Goal: Use online tool/utility: Utilize a website feature to perform a specific function

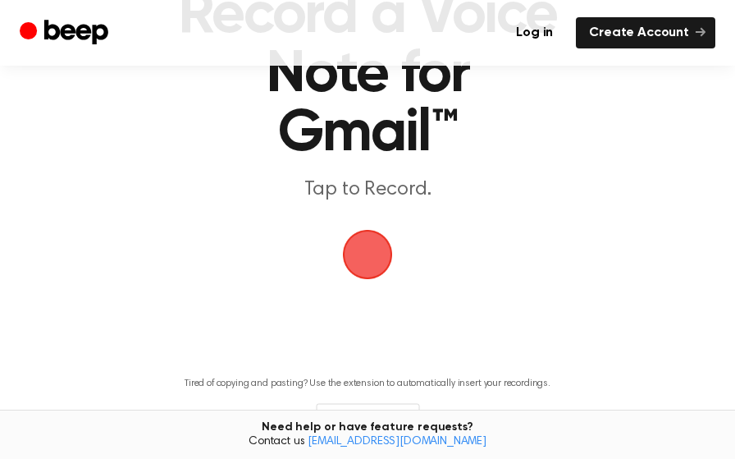
scroll to position [124, 0]
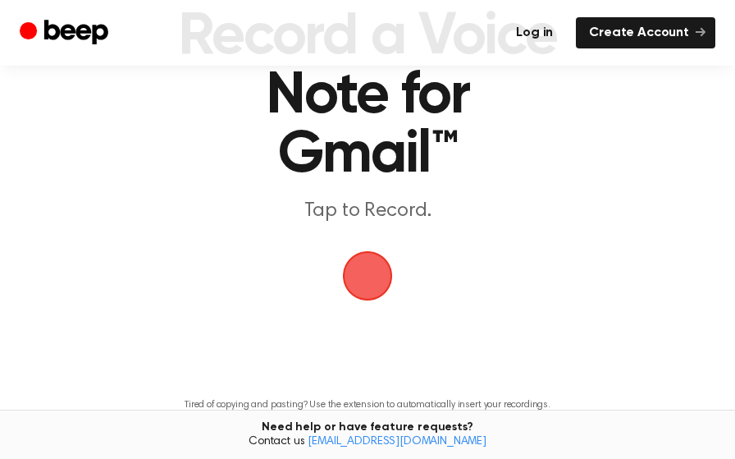
click at [555, 28] on link "Log in" at bounding box center [534, 32] width 63 height 31
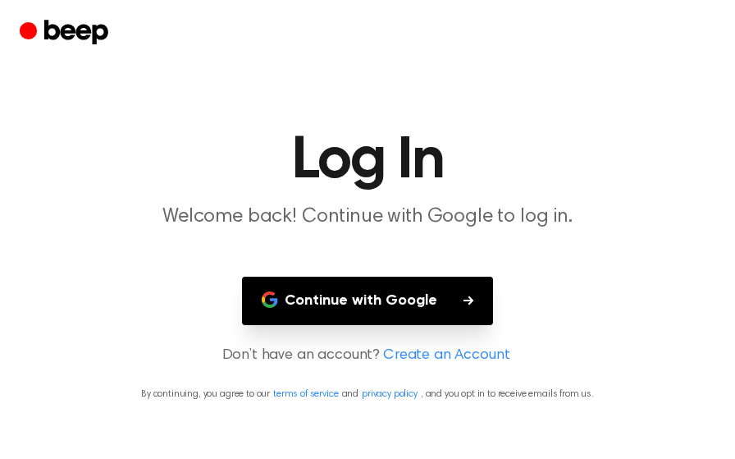
click at [394, 306] on button "Continue with Google" at bounding box center [367, 300] width 251 height 48
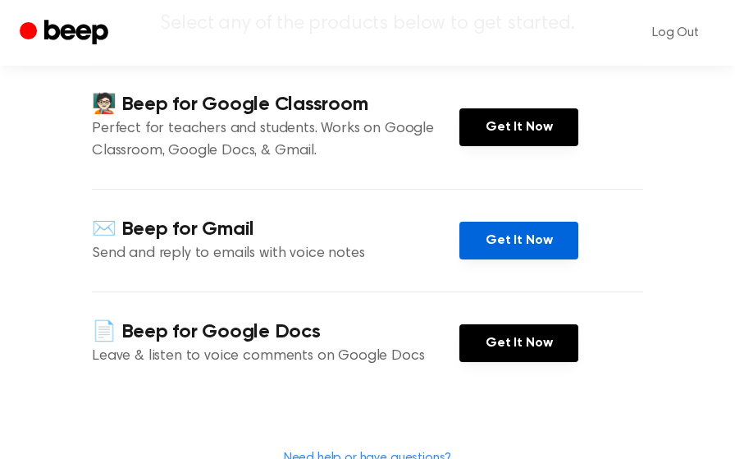
scroll to position [198, 0]
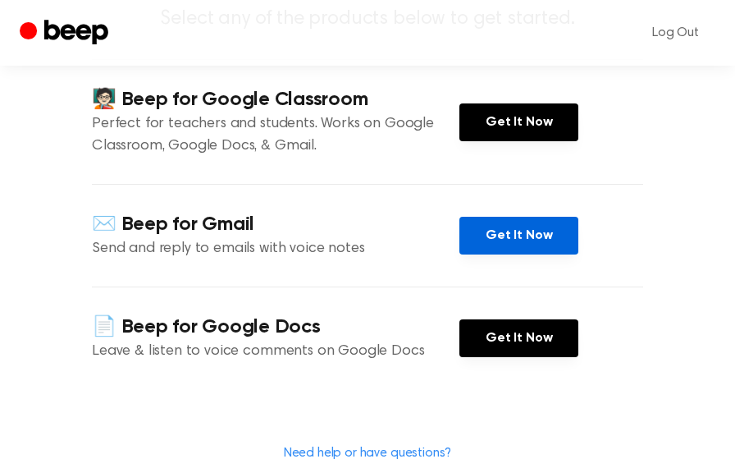
click at [527, 254] on link "Get It Now" at bounding box center [518, 236] width 119 height 38
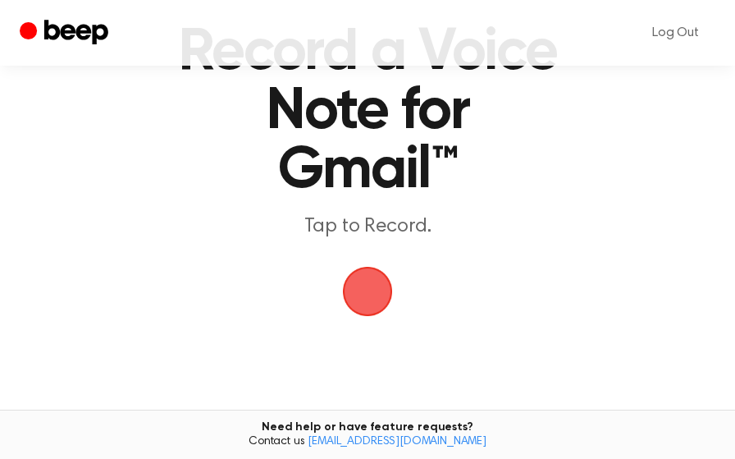
scroll to position [139, 0]
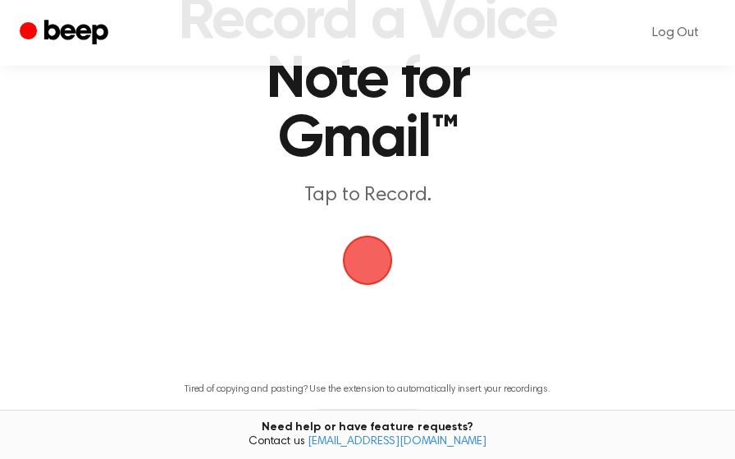
click at [364, 270] on span "button" at bounding box center [368, 260] width 50 height 50
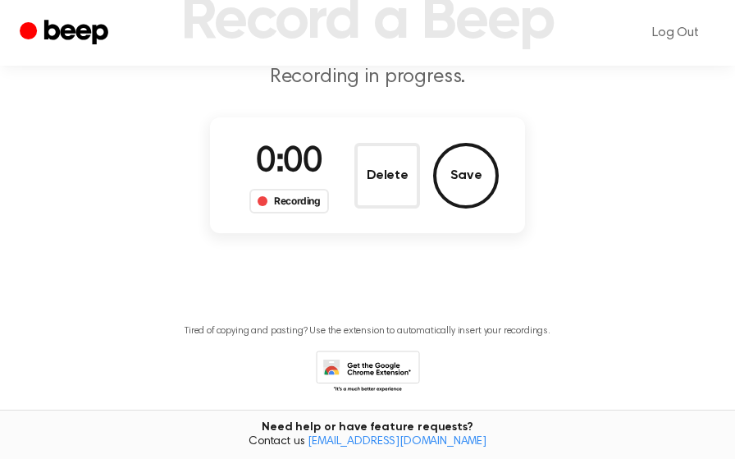
scroll to position [81, 0]
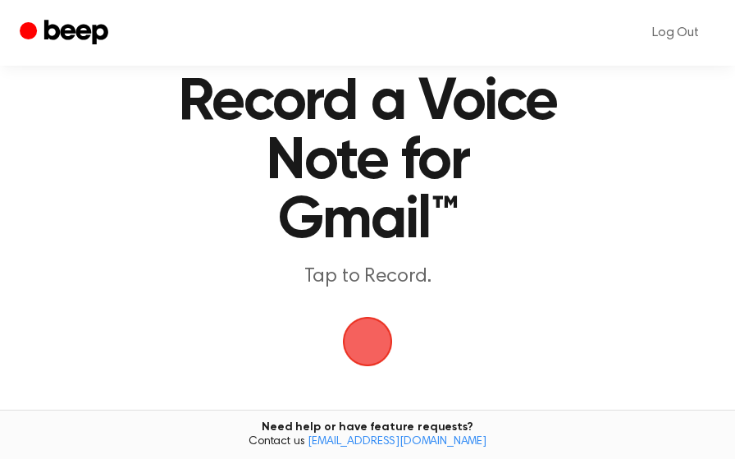
scroll to position [62, 0]
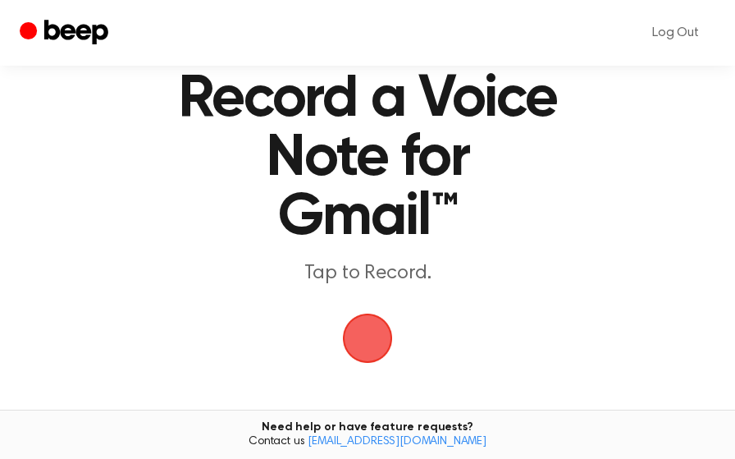
click at [358, 322] on span "button" at bounding box center [367, 338] width 53 height 53
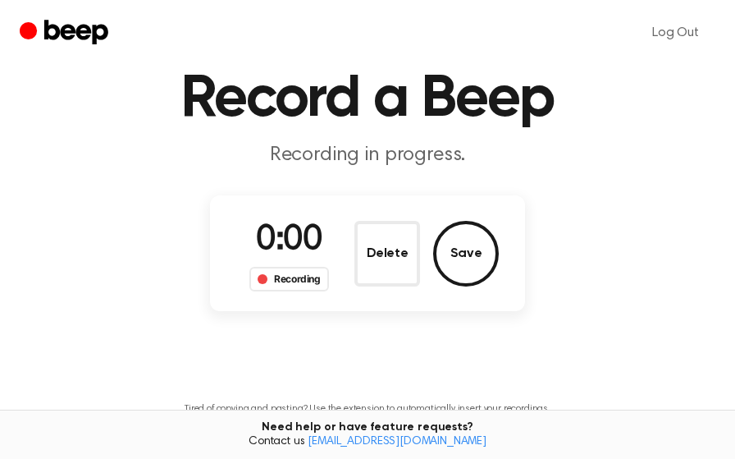
scroll to position [3, 0]
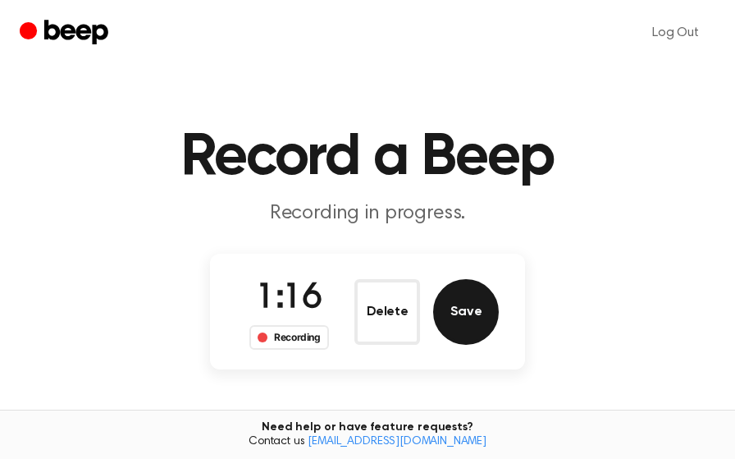
click at [482, 304] on button "Save" at bounding box center [466, 312] width 66 height 66
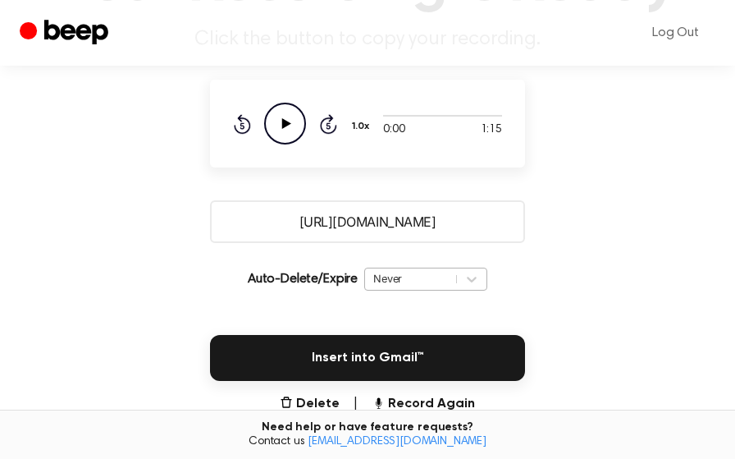
scroll to position [181, 0]
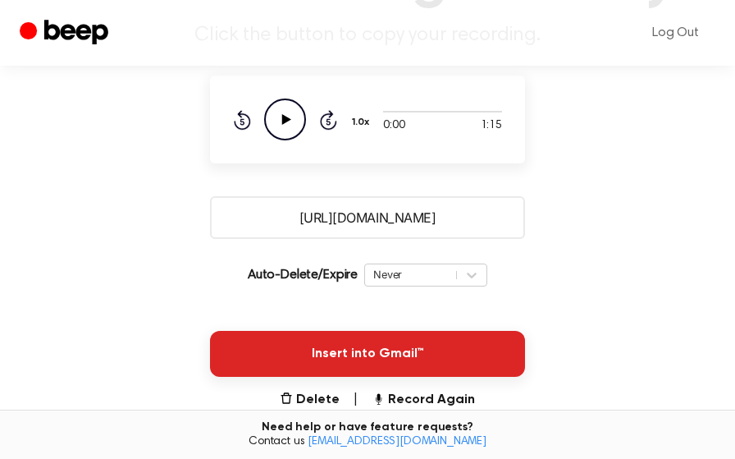
click at [417, 351] on button "Insert into Gmail™" at bounding box center [367, 354] width 315 height 46
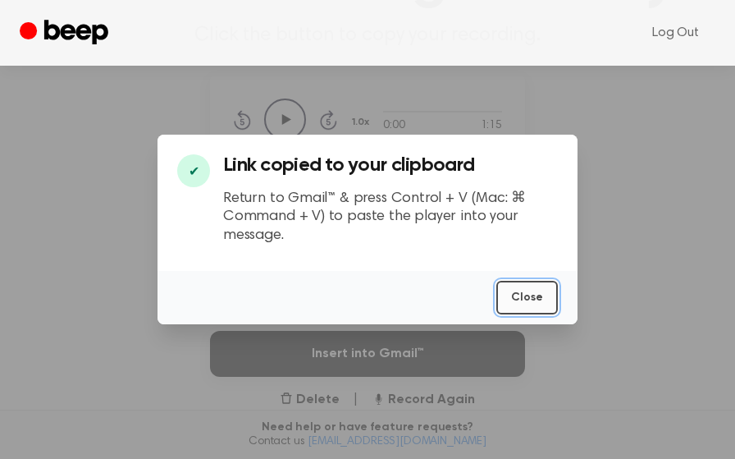
click at [521, 298] on button "Close" at bounding box center [527, 298] width 62 height 34
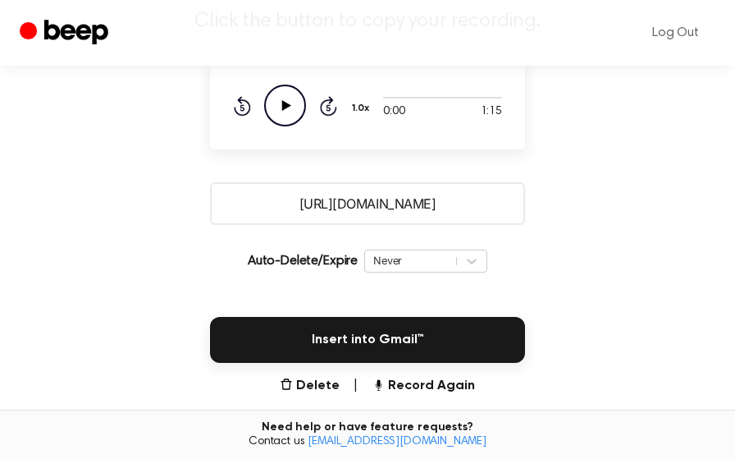
scroll to position [196, 0]
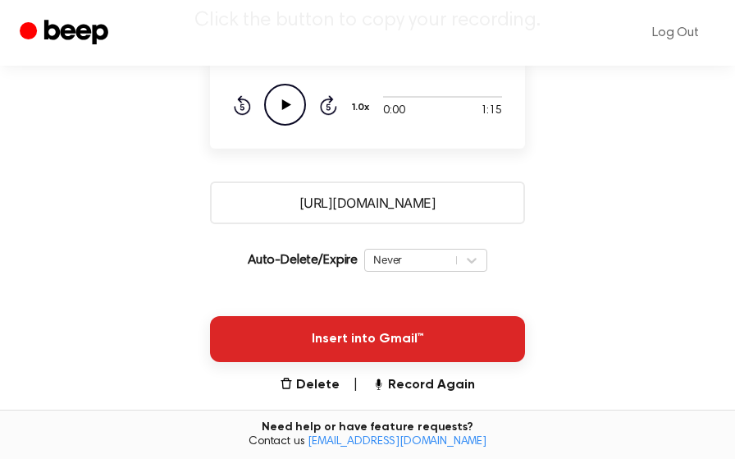
click at [422, 335] on button "Insert into Gmail™" at bounding box center [367, 339] width 315 height 46
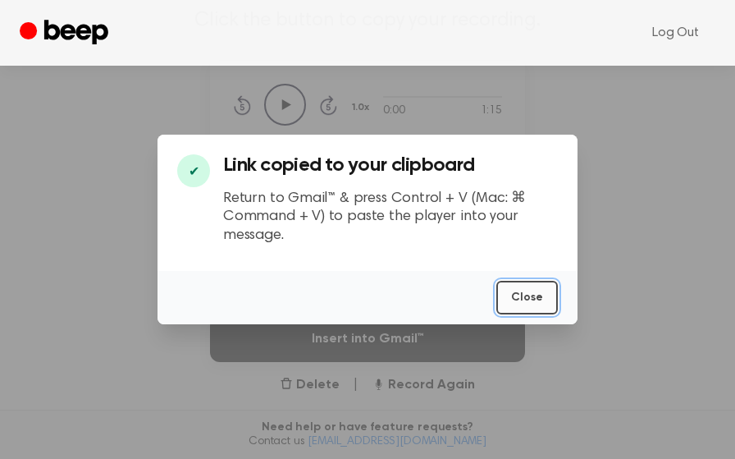
click at [527, 299] on button "Close" at bounding box center [527, 298] width 62 height 34
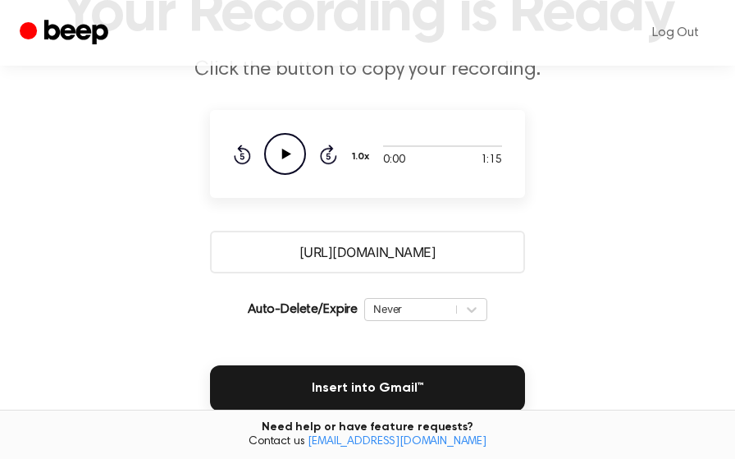
scroll to position [80, 0]
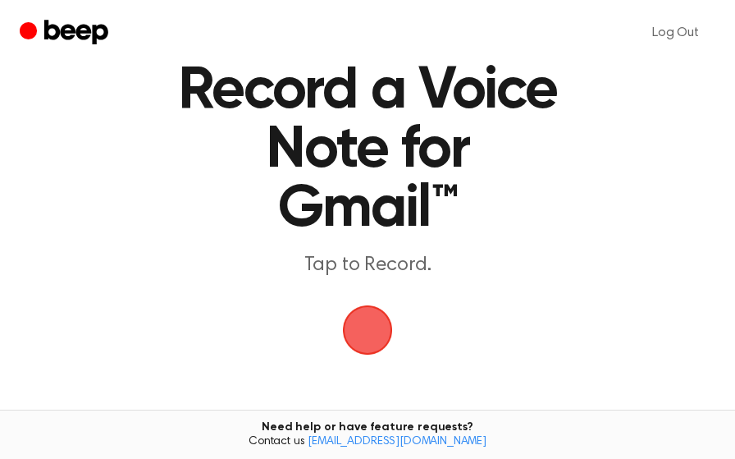
scroll to position [89, 0]
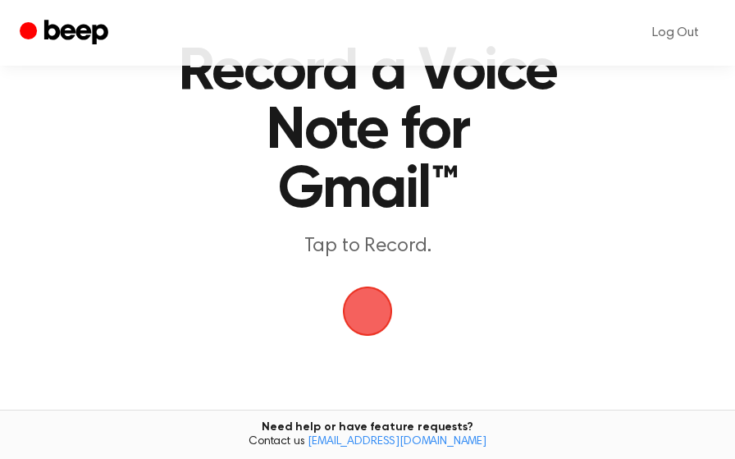
click at [379, 321] on span "button" at bounding box center [368, 311] width 46 height 46
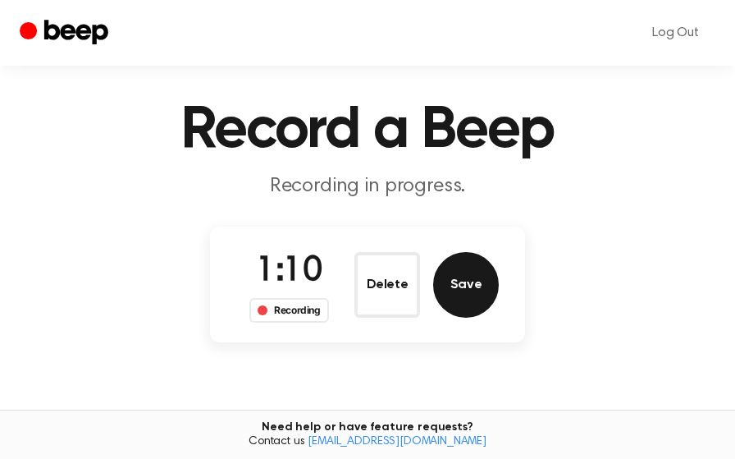
click at [477, 285] on button "Save" at bounding box center [466, 285] width 66 height 66
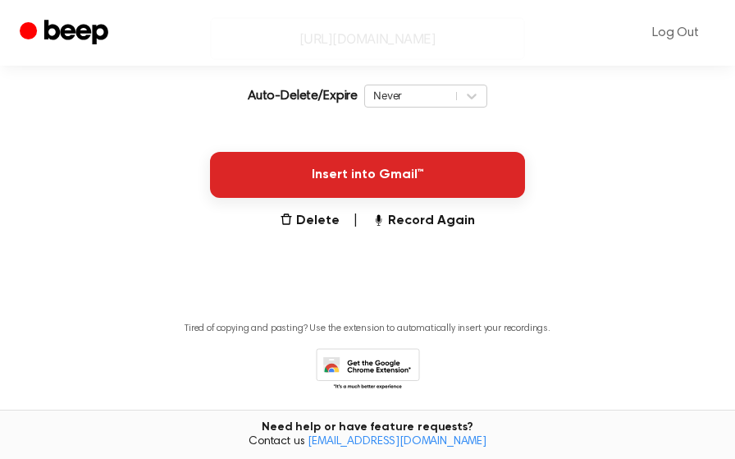
scroll to position [372, 0]
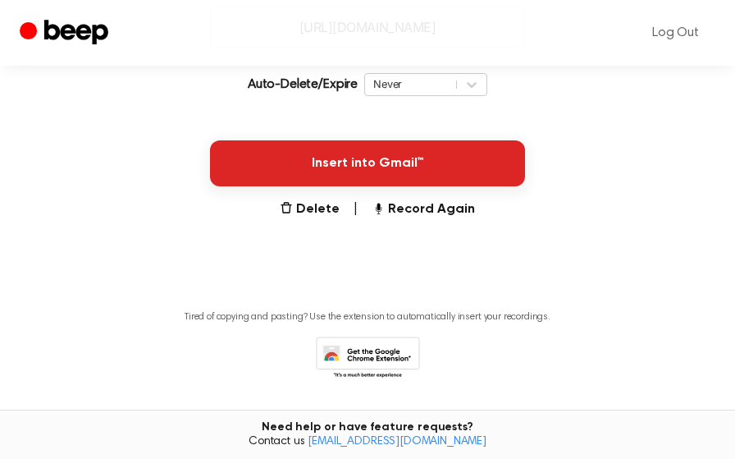
click at [427, 171] on button "Insert into Gmail™" at bounding box center [367, 163] width 315 height 46
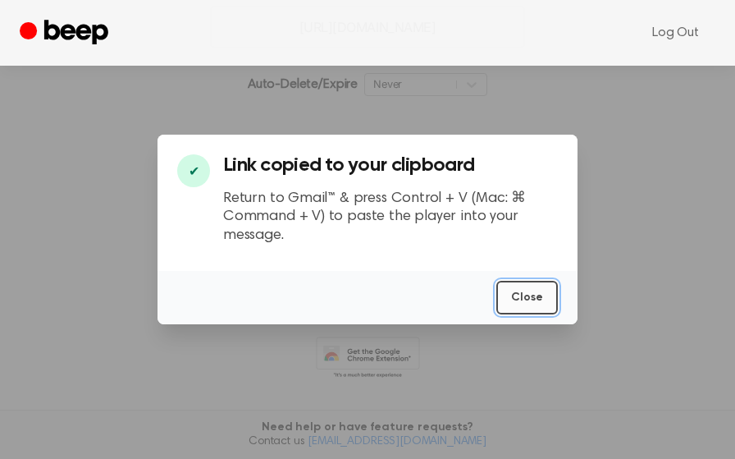
click at [526, 286] on button "Close" at bounding box center [527, 298] width 62 height 34
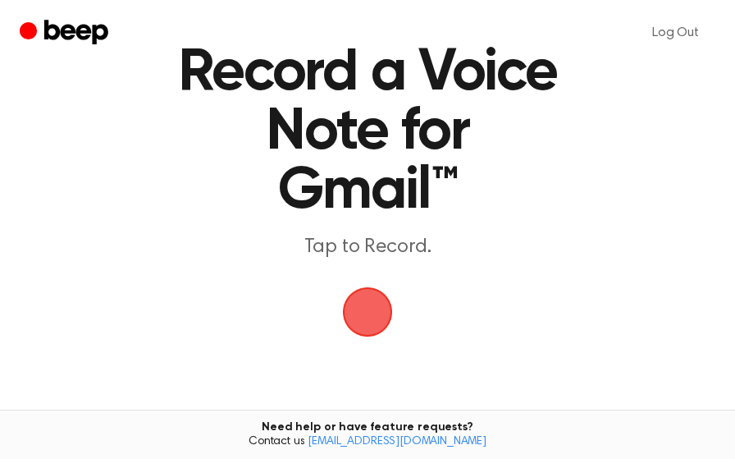
scroll to position [104, 0]
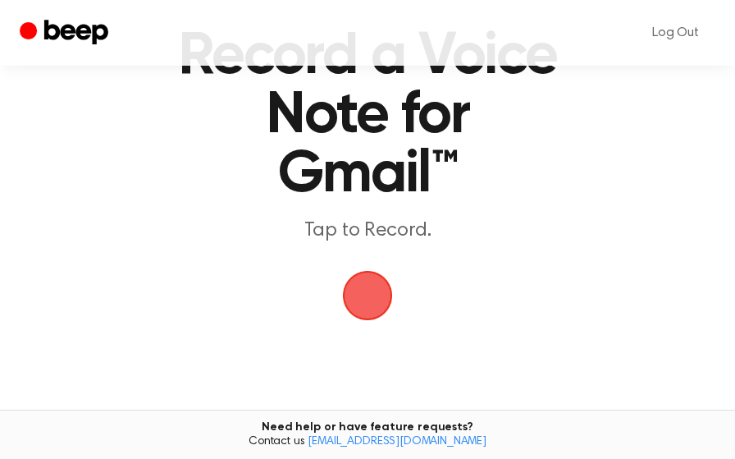
click at [381, 285] on span "button" at bounding box center [368, 296] width 50 height 50
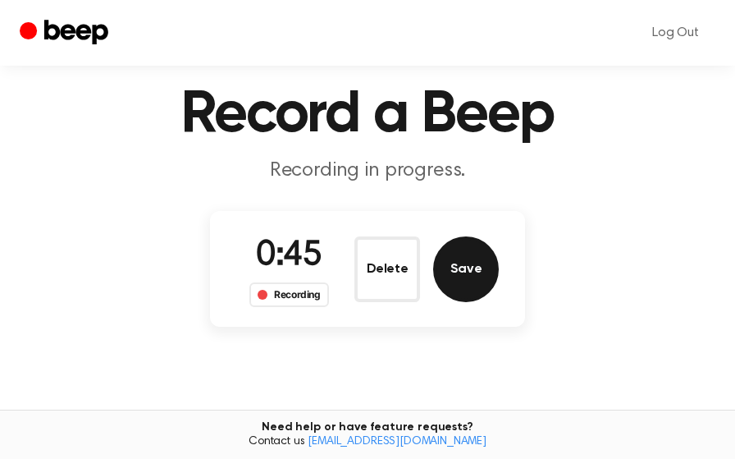
click at [454, 277] on button "Save" at bounding box center [466, 269] width 66 height 66
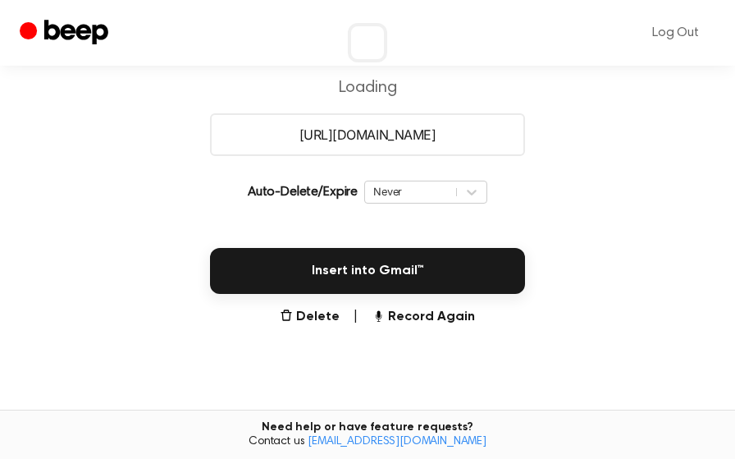
scroll to position [264, 0]
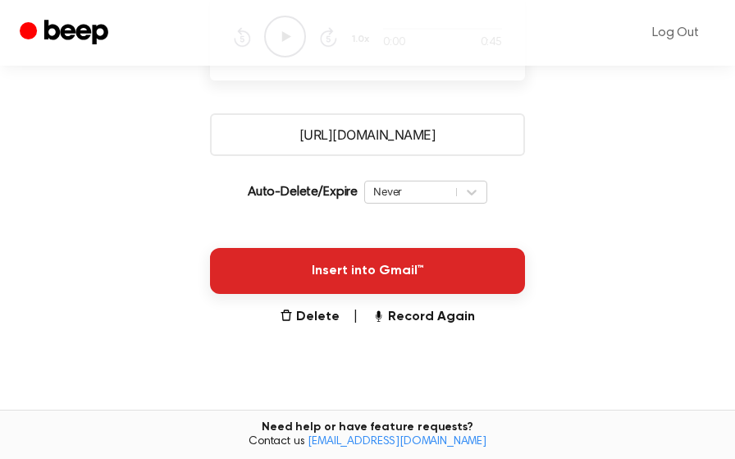
click at [460, 260] on button "Insert into Gmail™" at bounding box center [367, 271] width 315 height 46
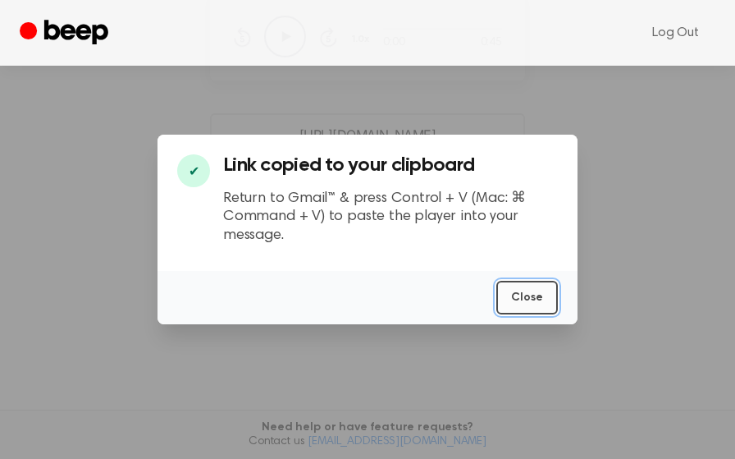
click at [523, 294] on button "Close" at bounding box center [527, 298] width 62 height 34
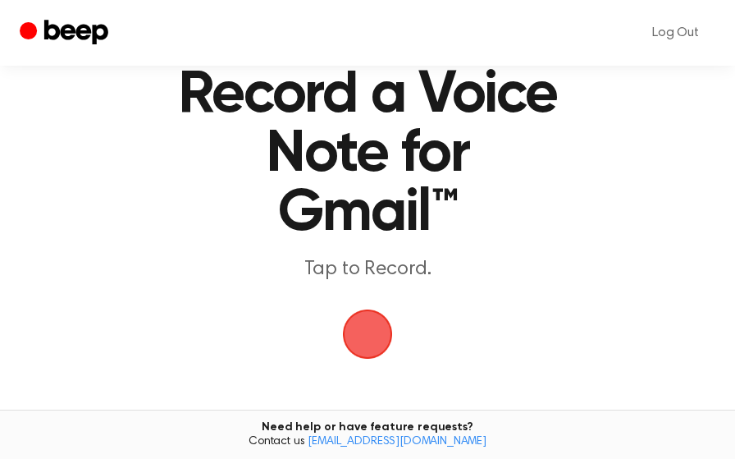
scroll to position [87, 0]
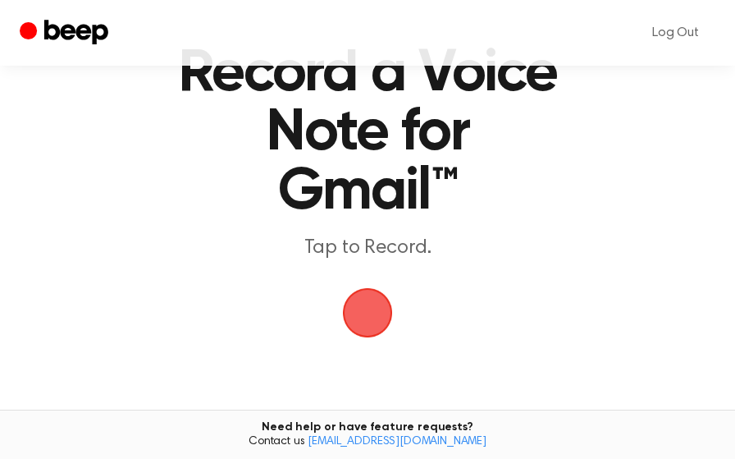
click at [377, 311] on span "button" at bounding box center [368, 313] width 50 height 50
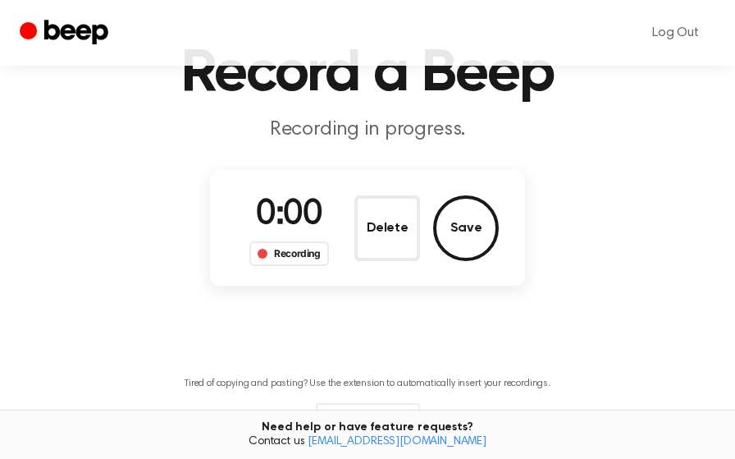
scroll to position [29, 0]
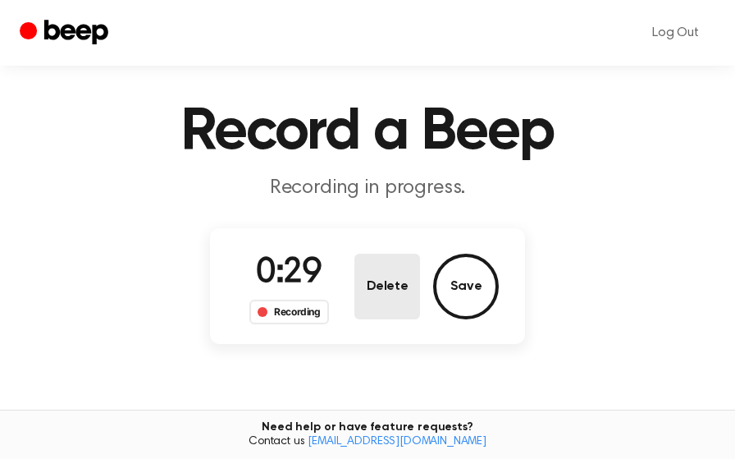
click at [381, 273] on button "Delete" at bounding box center [387, 286] width 66 height 66
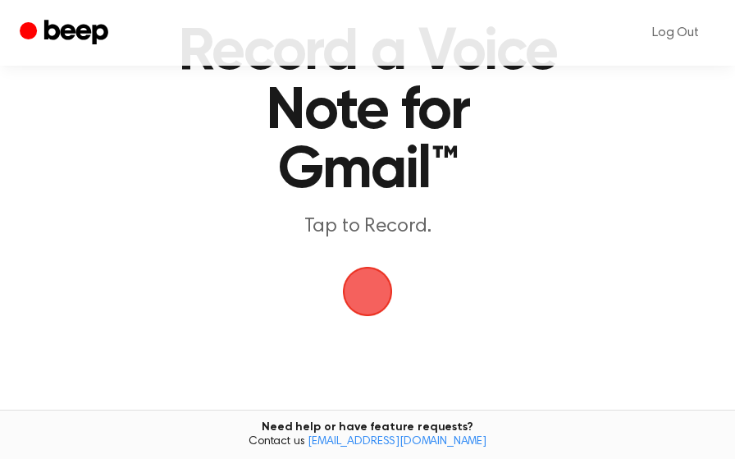
scroll to position [120, 0]
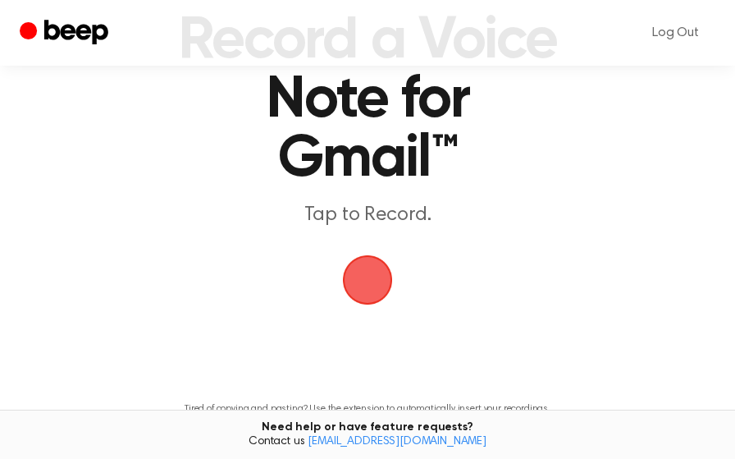
click at [365, 294] on span "button" at bounding box center [368, 280] width 46 height 46
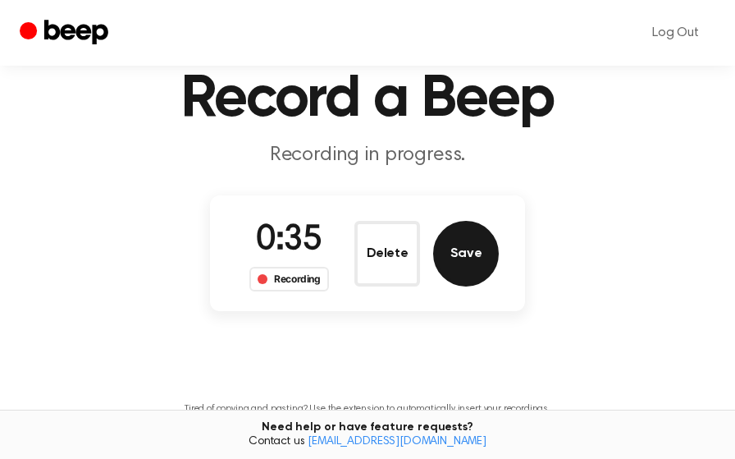
click at [467, 245] on button "Save" at bounding box center [466, 254] width 66 height 66
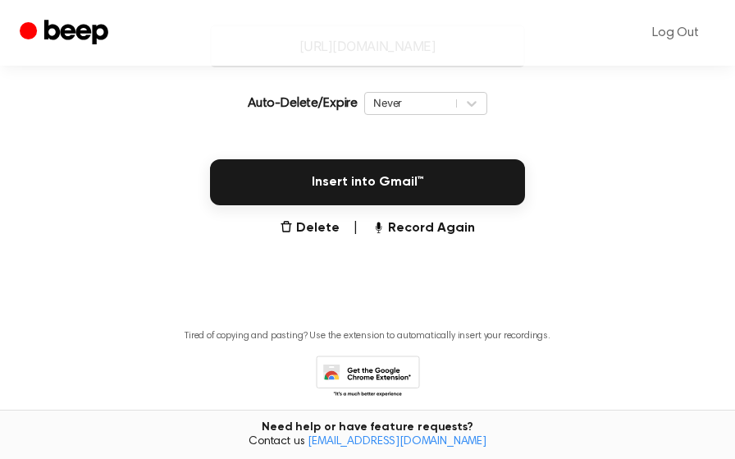
scroll to position [337, 0]
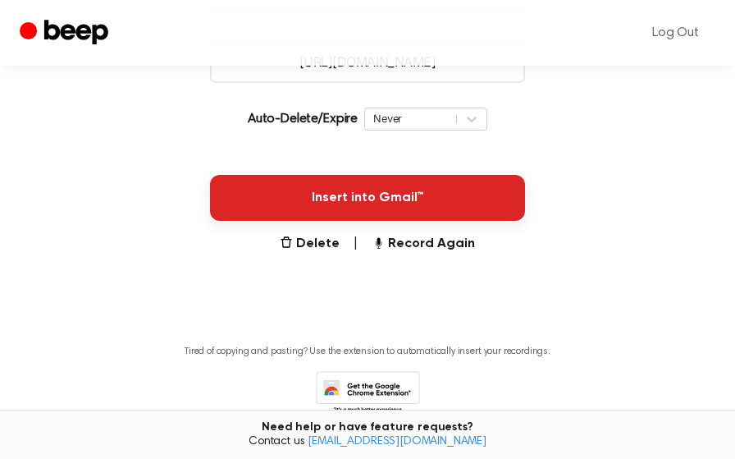
click at [409, 186] on button "Insert into Gmail™" at bounding box center [367, 198] width 315 height 46
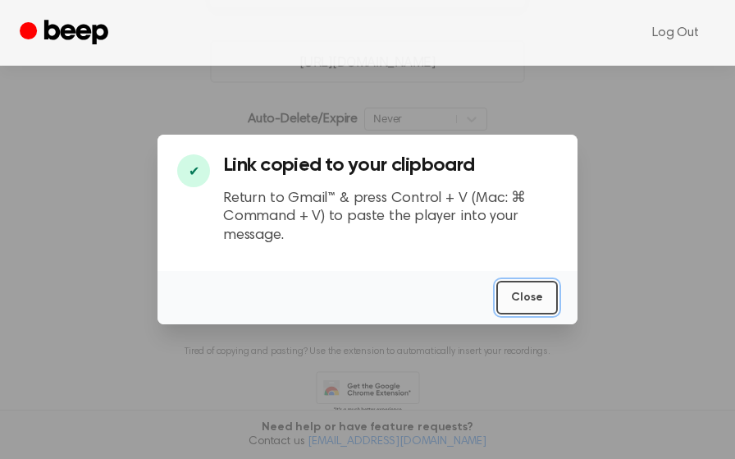
click at [541, 300] on button "Close" at bounding box center [527, 298] width 62 height 34
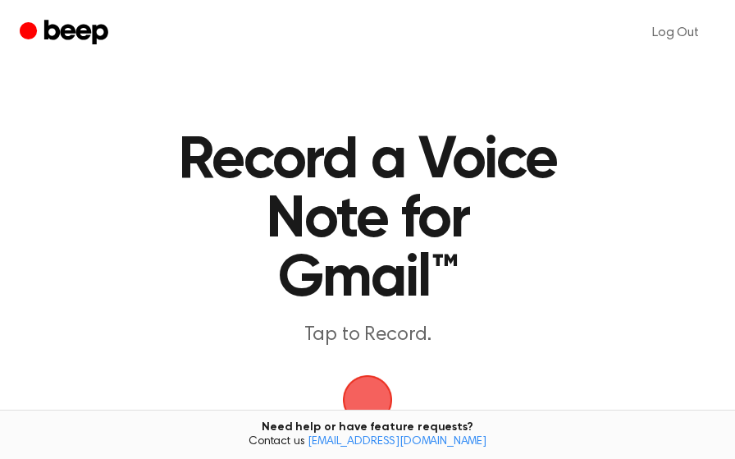
click at [364, 381] on span "button" at bounding box center [368, 400] width 50 height 50
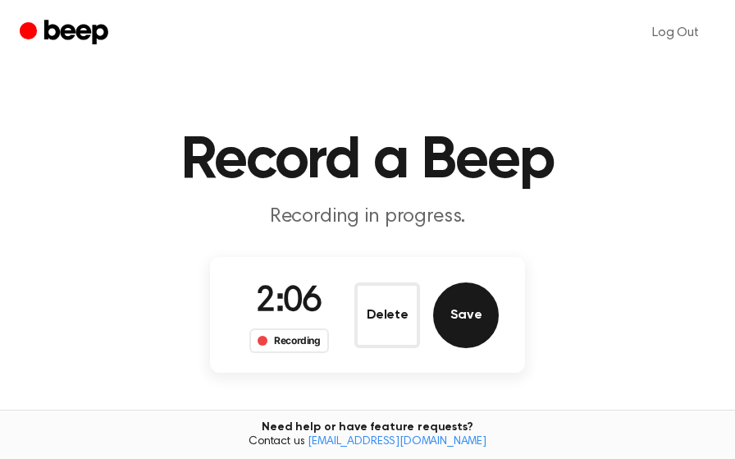
click at [469, 318] on button "Save" at bounding box center [466, 315] width 66 height 66
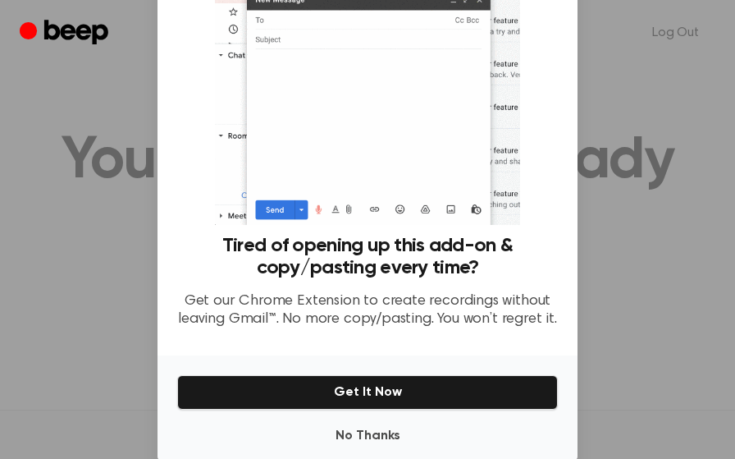
scroll to position [120, 0]
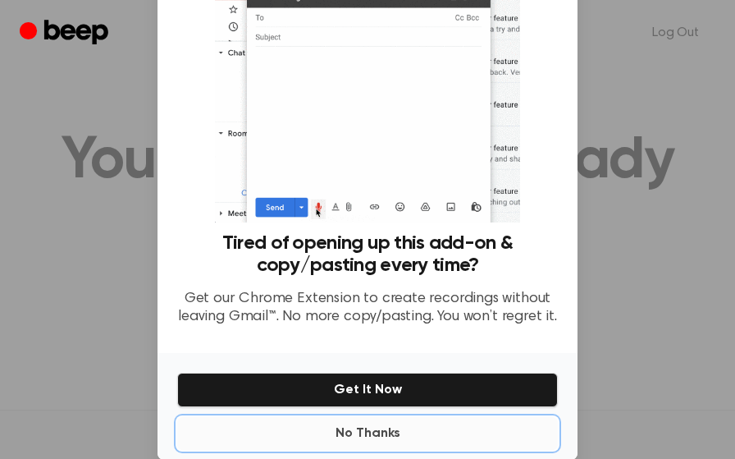
click at [386, 431] on button "No Thanks" at bounding box center [367, 433] width 381 height 33
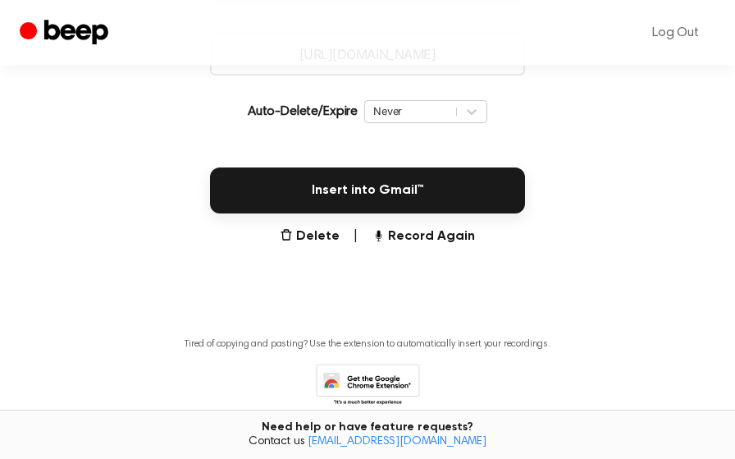
scroll to position [395, 0]
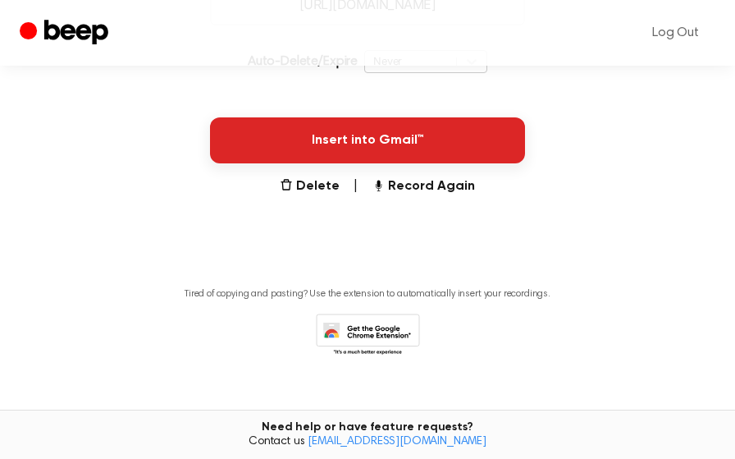
click at [408, 151] on button "Insert into Gmail™" at bounding box center [367, 140] width 315 height 46
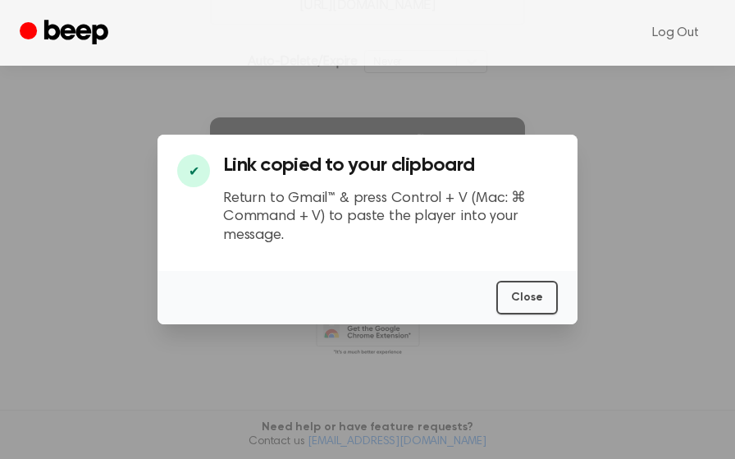
click at [21, 104] on div at bounding box center [367, 229] width 735 height 459
click at [530, 300] on button "Close" at bounding box center [527, 298] width 62 height 34
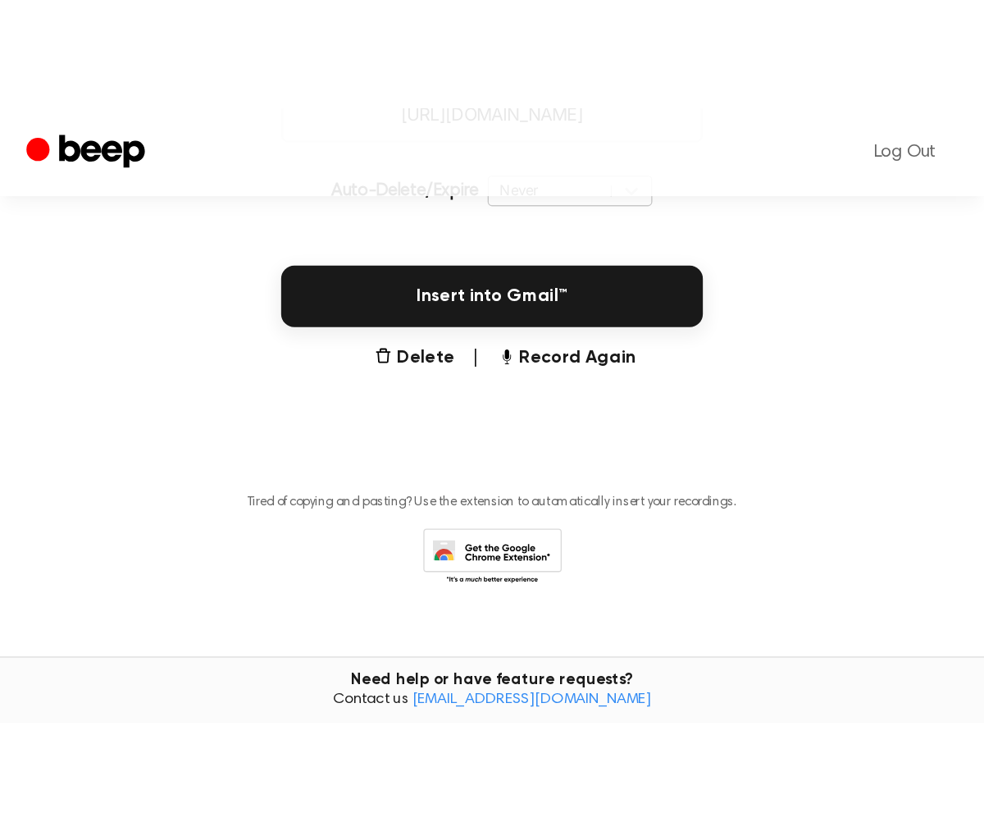
scroll to position [0, 0]
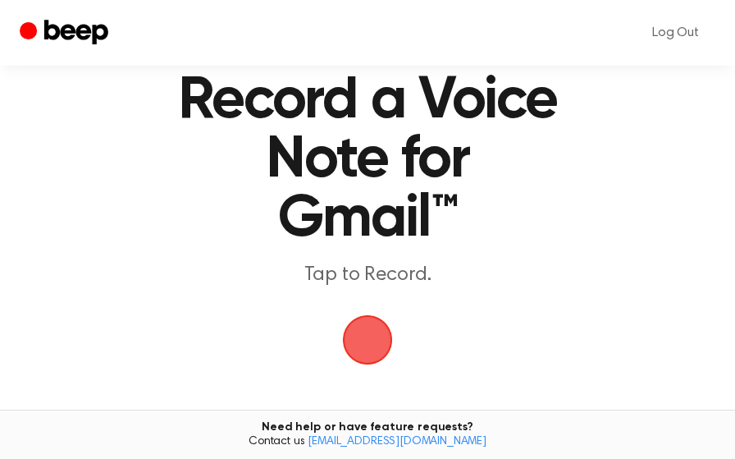
click at [358, 341] on span "button" at bounding box center [368, 340] width 46 height 46
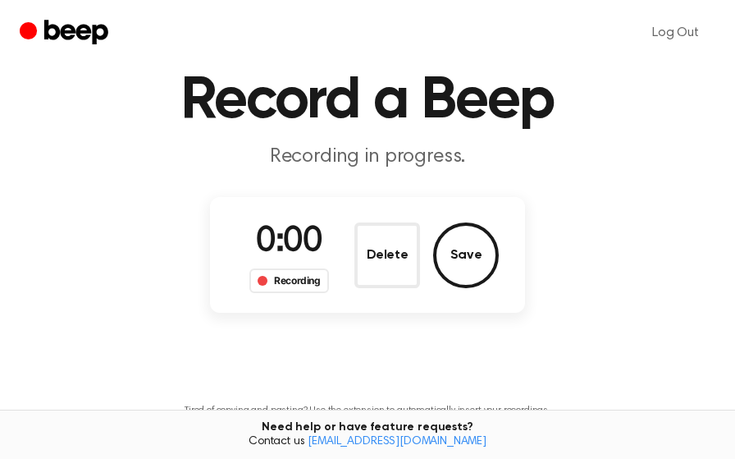
scroll to position [2, 0]
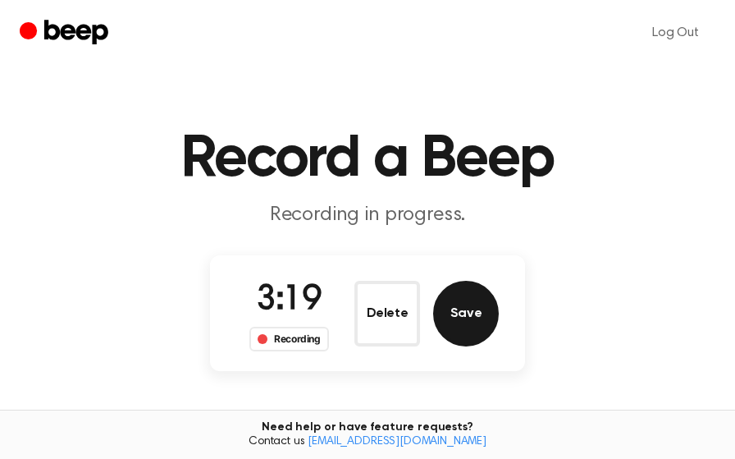
click at [482, 322] on button "Save" at bounding box center [466, 314] width 66 height 66
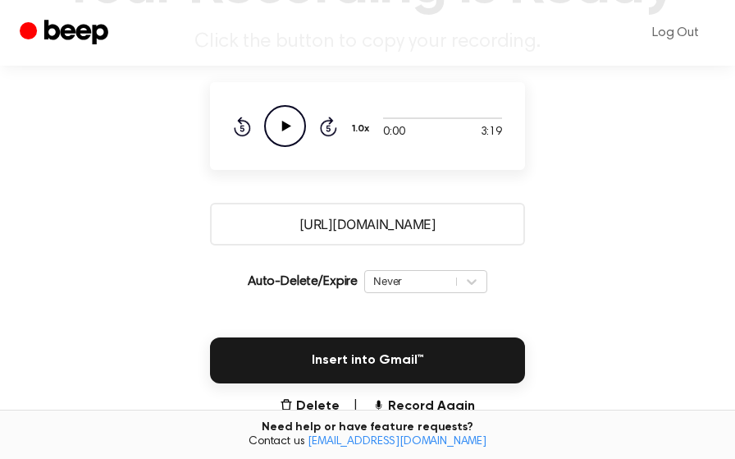
scroll to position [194, 0]
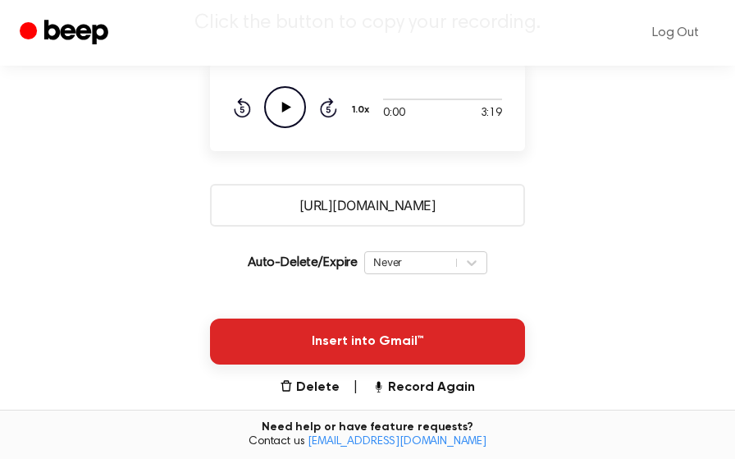
click at [443, 338] on button "Insert into Gmail™" at bounding box center [367, 341] width 315 height 46
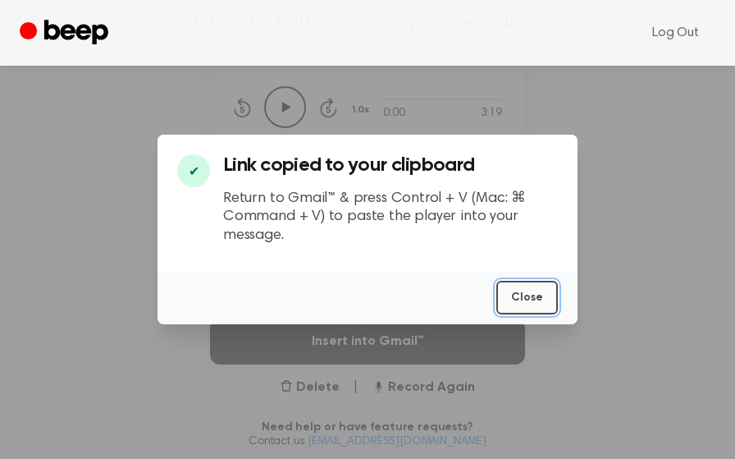
click at [521, 296] on button "Close" at bounding box center [527, 298] width 62 height 34
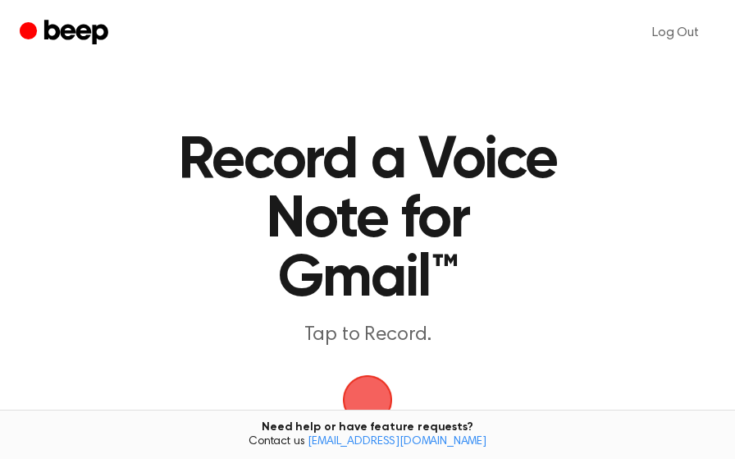
click at [372, 383] on span "button" at bounding box center [367, 399] width 59 height 59
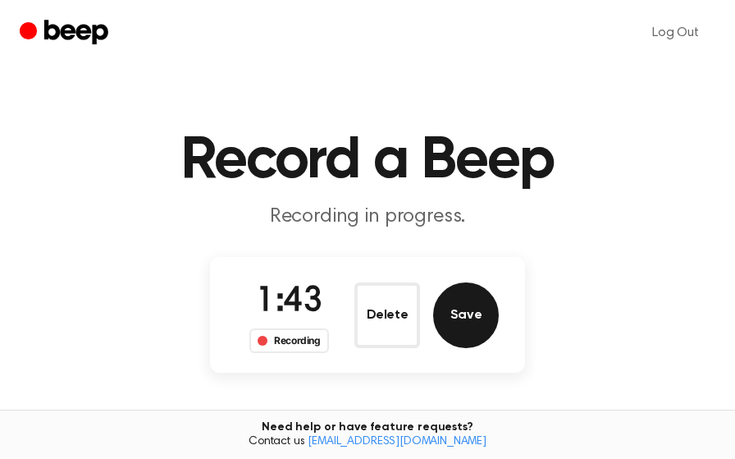
click at [458, 311] on button "Save" at bounding box center [466, 315] width 66 height 66
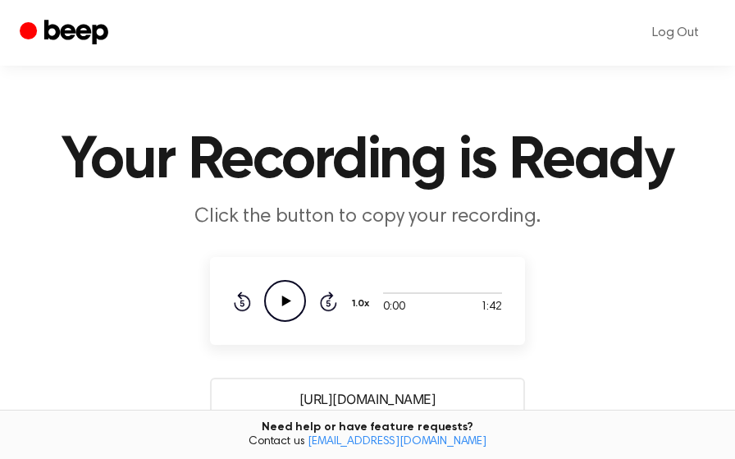
scroll to position [200, 0]
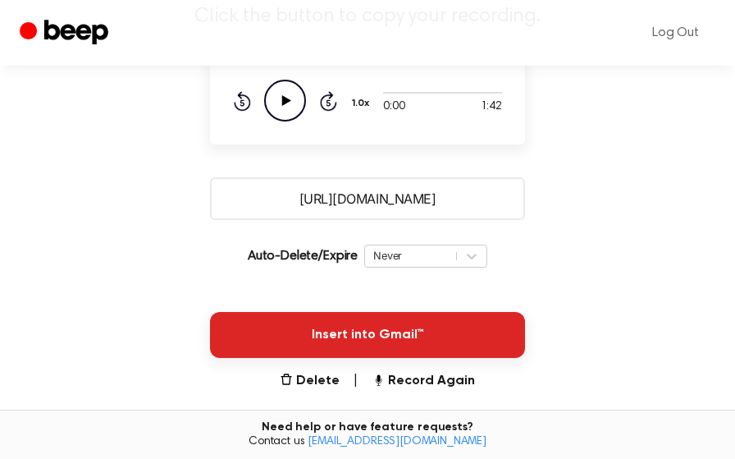
click at [468, 332] on button "Insert into Gmail™" at bounding box center [367, 335] width 315 height 46
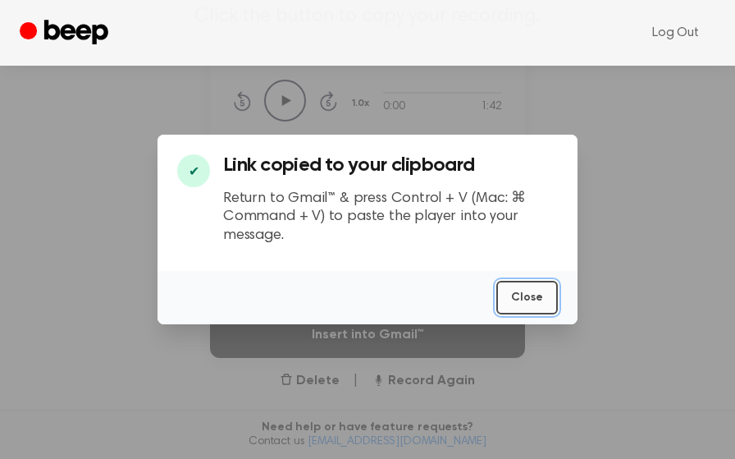
click at [525, 297] on button "Close" at bounding box center [527, 298] width 62 height 34
